Goal: Navigation & Orientation: Go to known website

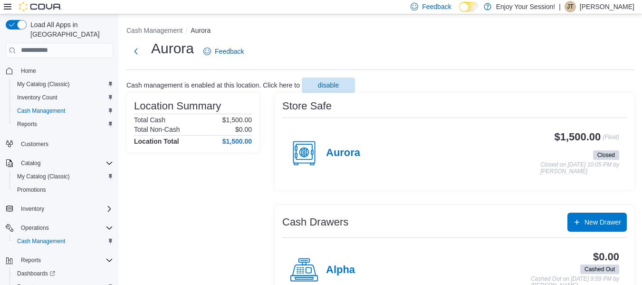
scroll to position [3, 0]
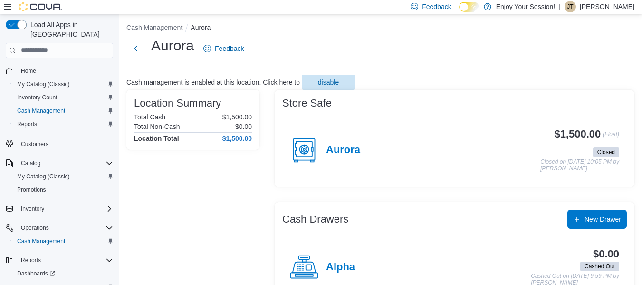
click at [593, 8] on p "[PERSON_NAME]" at bounding box center [607, 6] width 55 height 11
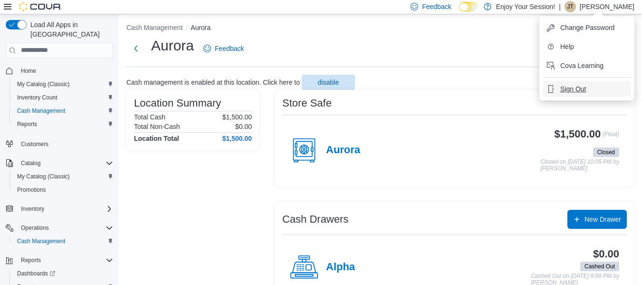
click at [575, 89] on span "Sign Out" at bounding box center [573, 89] width 26 height 10
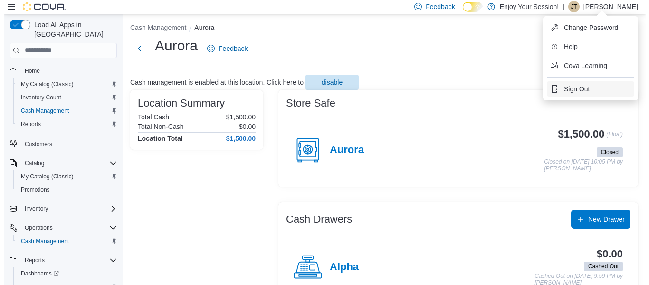
scroll to position [0, 0]
